Goal: Task Accomplishment & Management: Use online tool/utility

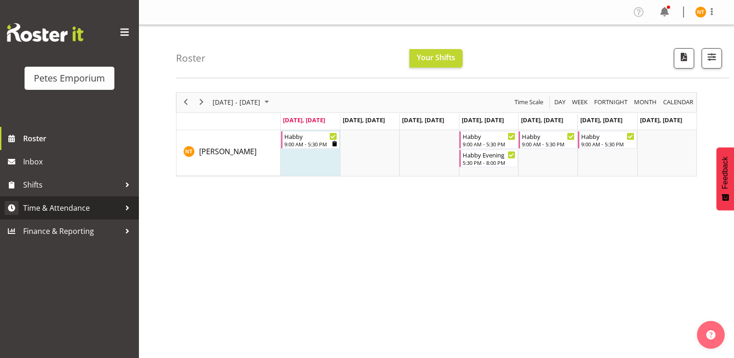
click at [65, 211] on span "Time & Attendance" at bounding box center [71, 208] width 97 height 14
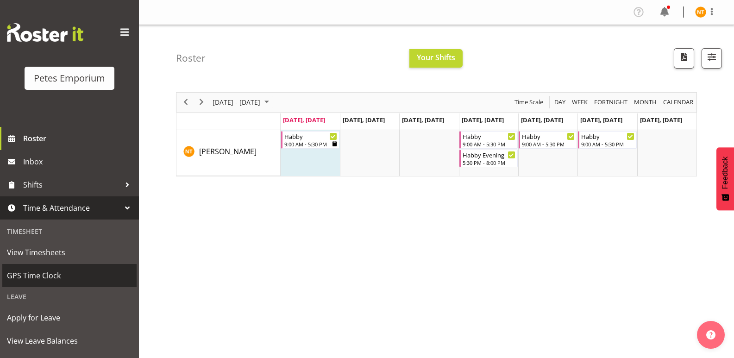
click at [40, 271] on span "GPS Time Clock" at bounding box center [69, 275] width 125 height 14
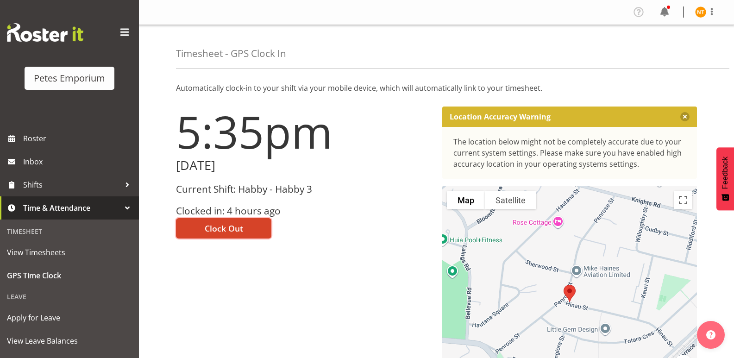
click at [217, 224] on span "Clock Out" at bounding box center [224, 228] width 38 height 12
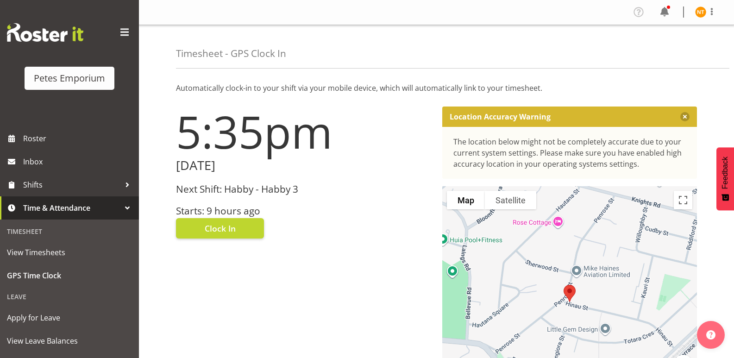
click at [699, 7] on img at bounding box center [700, 11] width 11 height 11
click at [654, 47] on link "Log Out" at bounding box center [672, 48] width 89 height 17
